Goal: Task Accomplishment & Management: Use online tool/utility

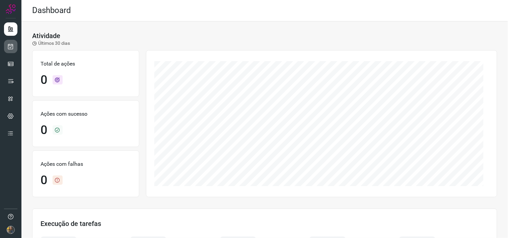
click at [14, 44] on link at bounding box center [10, 46] width 13 height 13
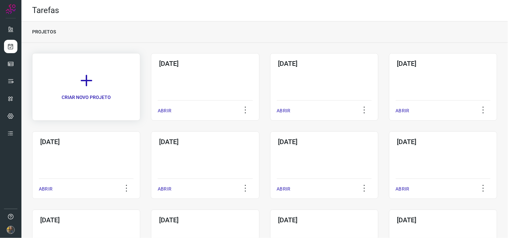
click at [106, 79] on link "CRIAR NOVO PROJETO" at bounding box center [86, 87] width 108 height 68
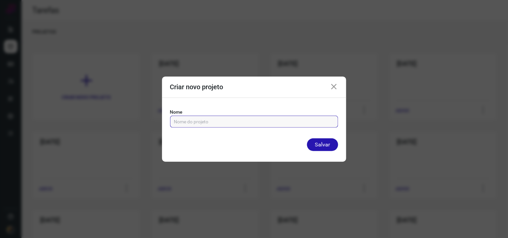
click at [189, 118] on input "text" at bounding box center [254, 121] width 160 height 11
type input "30/09/2025"
click at [307, 139] on button "Salvar" at bounding box center [322, 145] width 31 height 13
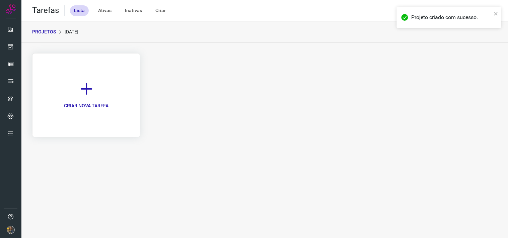
click at [101, 81] on link "CRIAR NOVA TAREFA" at bounding box center [86, 95] width 108 height 84
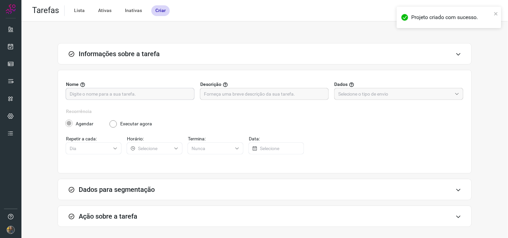
click at [116, 92] on input "text" at bounding box center [130, 93] width 121 height 11
type input "g"
type input "FUTURO SP"
click at [200, 90] on div at bounding box center [264, 94] width 129 height 12
click at [204, 92] on input "text" at bounding box center [264, 93] width 121 height 11
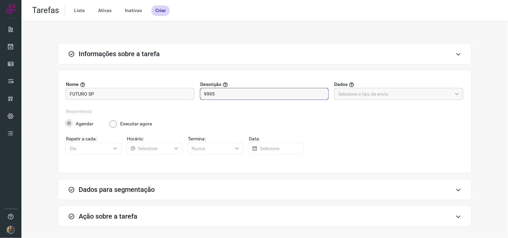
type input "9995"
click at [399, 98] on input "text" at bounding box center [395, 93] width 114 height 11
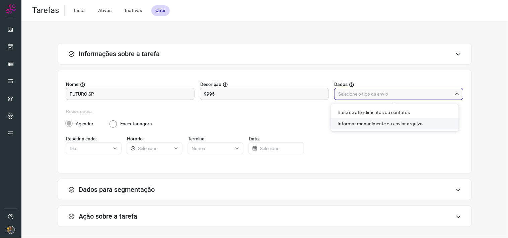
click at [396, 129] on li "Informar manualmente ou enviar arquivo" at bounding box center [395, 123] width 128 height 11
type input "Informar manualmente ou enviar arquivo"
radio input "false"
radio input "true"
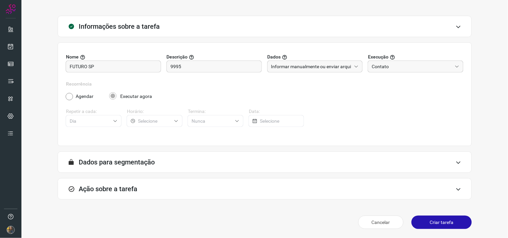
click at [227, 188] on div "Ação sobre a tarefa" at bounding box center [265, 188] width 414 height 21
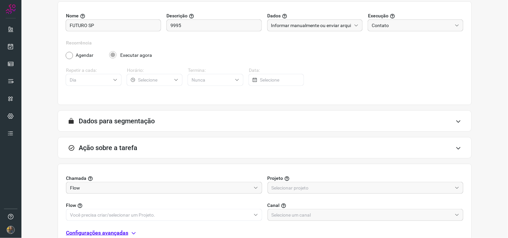
scroll to position [133, 0]
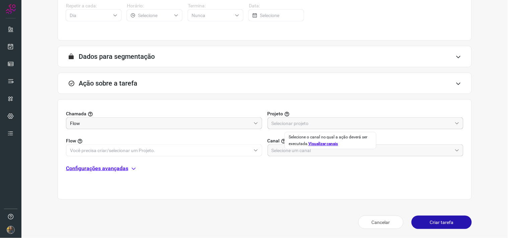
click at [287, 125] on input "text" at bounding box center [361, 123] width 181 height 11
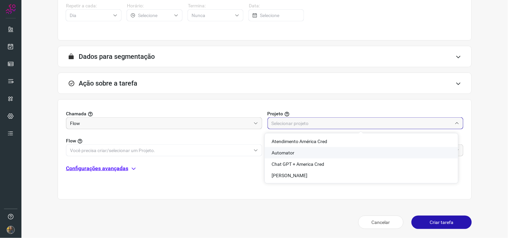
click at [275, 155] on span "Automator" at bounding box center [282, 152] width 23 height 5
type input "Automator"
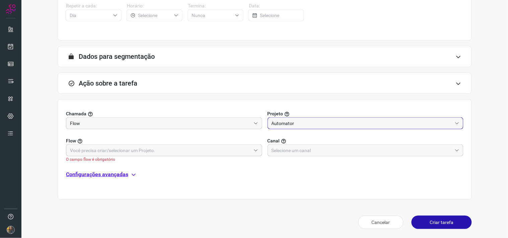
click at [236, 155] on input "text" at bounding box center [160, 150] width 181 height 11
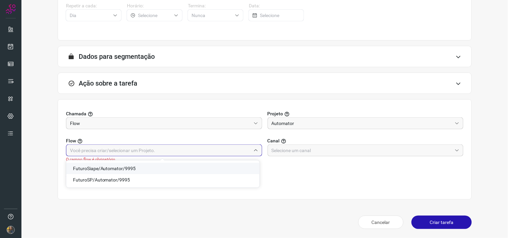
click at [125, 168] on span "FuturoSiape/Automator/9995" at bounding box center [104, 168] width 63 height 5
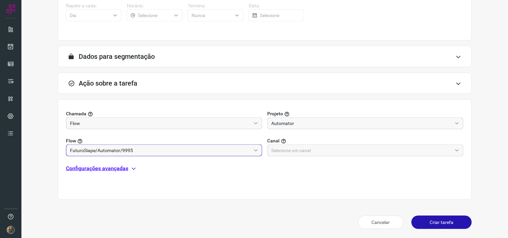
click at [139, 153] on input "FuturoSiape/Automator/9995" at bounding box center [160, 150] width 181 height 11
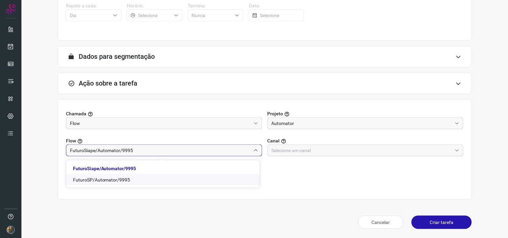
click at [117, 182] on span "FuturoSP/Automator/9995" at bounding box center [101, 179] width 57 height 5
type input "FuturoSP/Automator/9995"
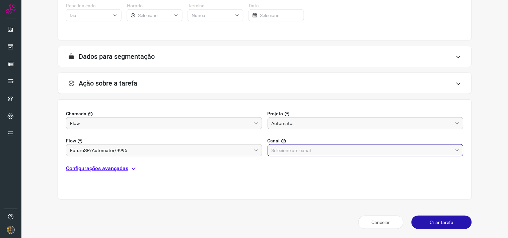
click at [306, 155] on input "text" at bounding box center [361, 150] width 181 height 11
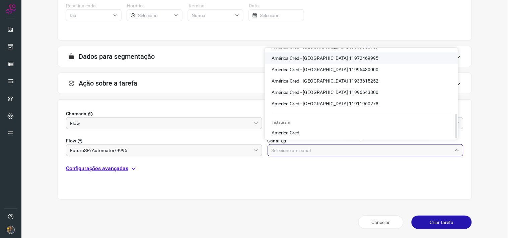
scroll to position [243, 0]
click at [347, 56] on span "América Cred - São Paulo 11972469995" at bounding box center [324, 57] width 107 height 5
type input "América Cred - São Paulo 11972469995"
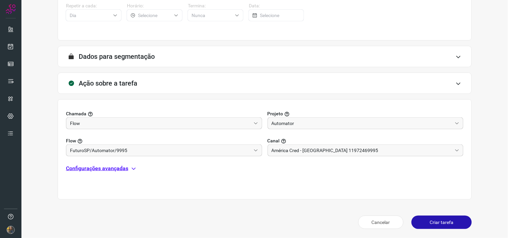
click at [124, 172] on p "Configurações avançadas" at bounding box center [97, 169] width 62 height 8
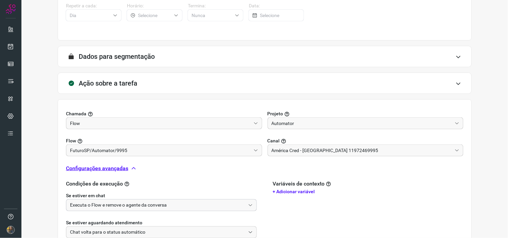
click at [122, 204] on input "Executa o Flow e remove o agente da conversa" at bounding box center [157, 205] width 175 height 11
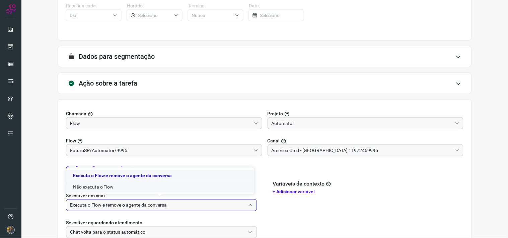
drag, startPoint x: 108, startPoint y: 189, endPoint x: 112, endPoint y: 188, distance: 3.7
click at [108, 189] on li "Não executa o Flow" at bounding box center [160, 186] width 188 height 11
type input "Não executa o Flow"
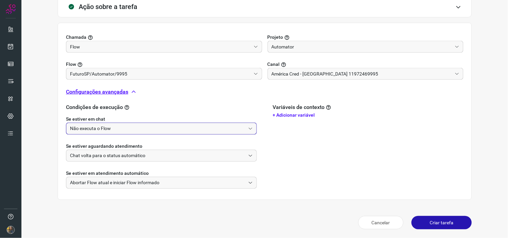
scroll to position [210, 0]
click at [428, 222] on button "Criar tarefa" at bounding box center [441, 222] width 60 height 13
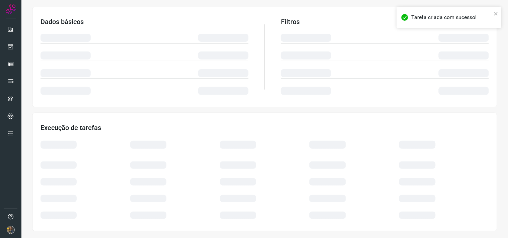
scroll to position [107, 0]
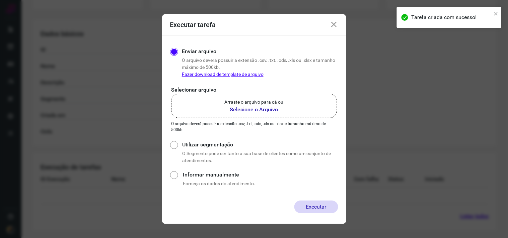
click at [251, 106] on b "Selecione o Arquivo" at bounding box center [254, 110] width 59 height 8
click at [0, 0] on input "Arraste o arquivo para cá ou Selecione o Arquivo" at bounding box center [0, 0] width 0 height 0
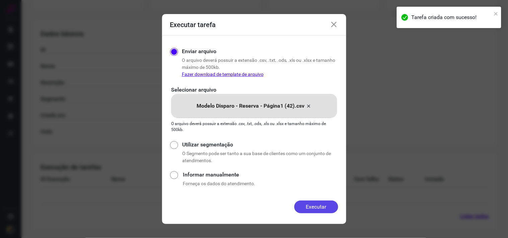
click at [325, 212] on button "Executar" at bounding box center [316, 207] width 44 height 13
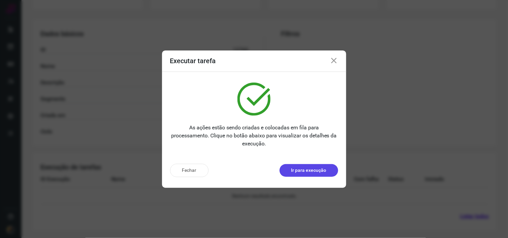
click at [304, 172] on p "Ir para execução" at bounding box center [308, 170] width 35 height 7
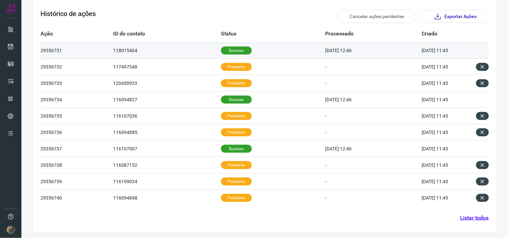
scroll to position [203, 0]
